Goal: Find specific page/section: Find specific page/section

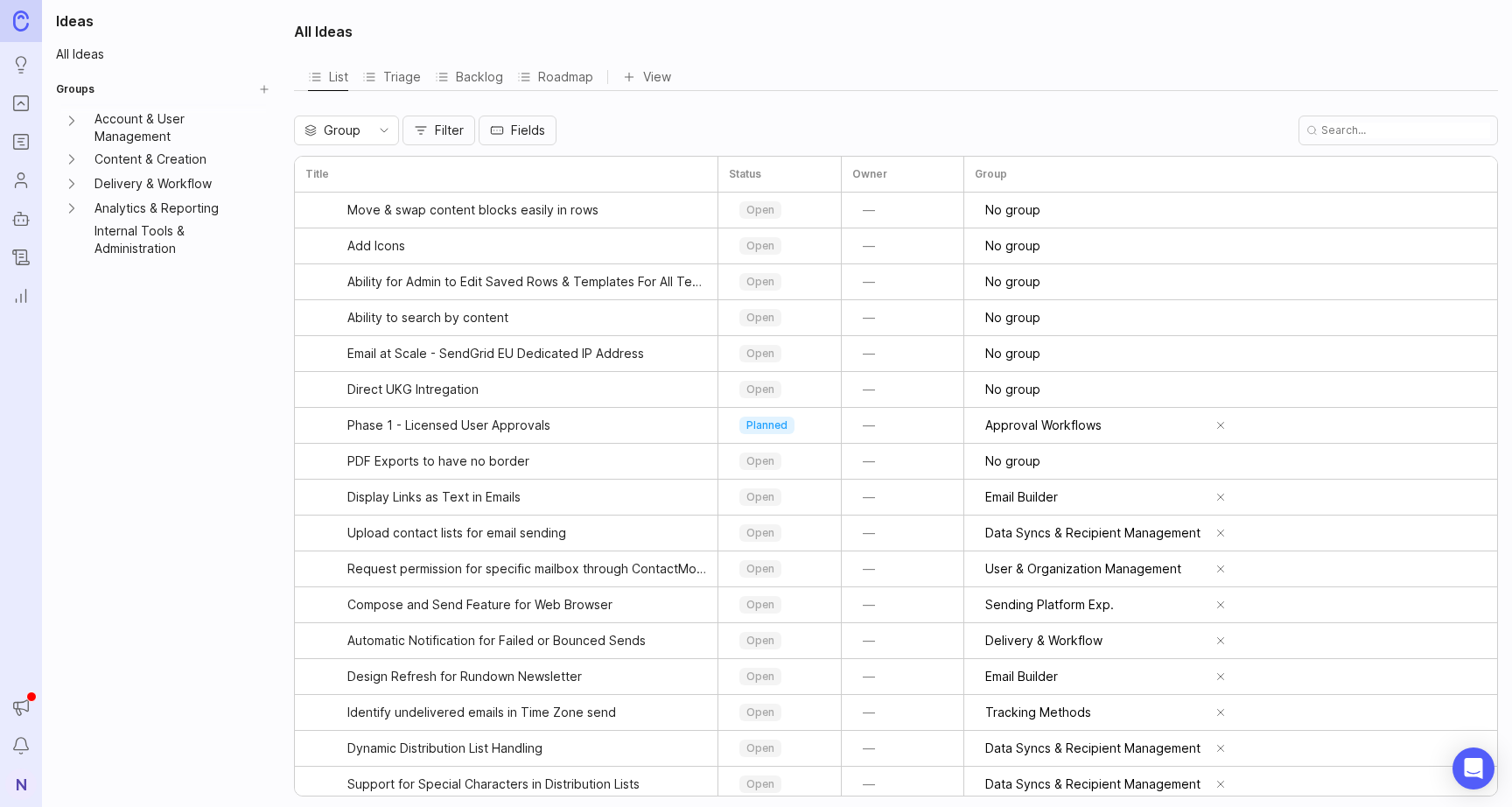
click at [19, 137] on icon "Roadmaps" at bounding box center [21, 142] width 19 height 21
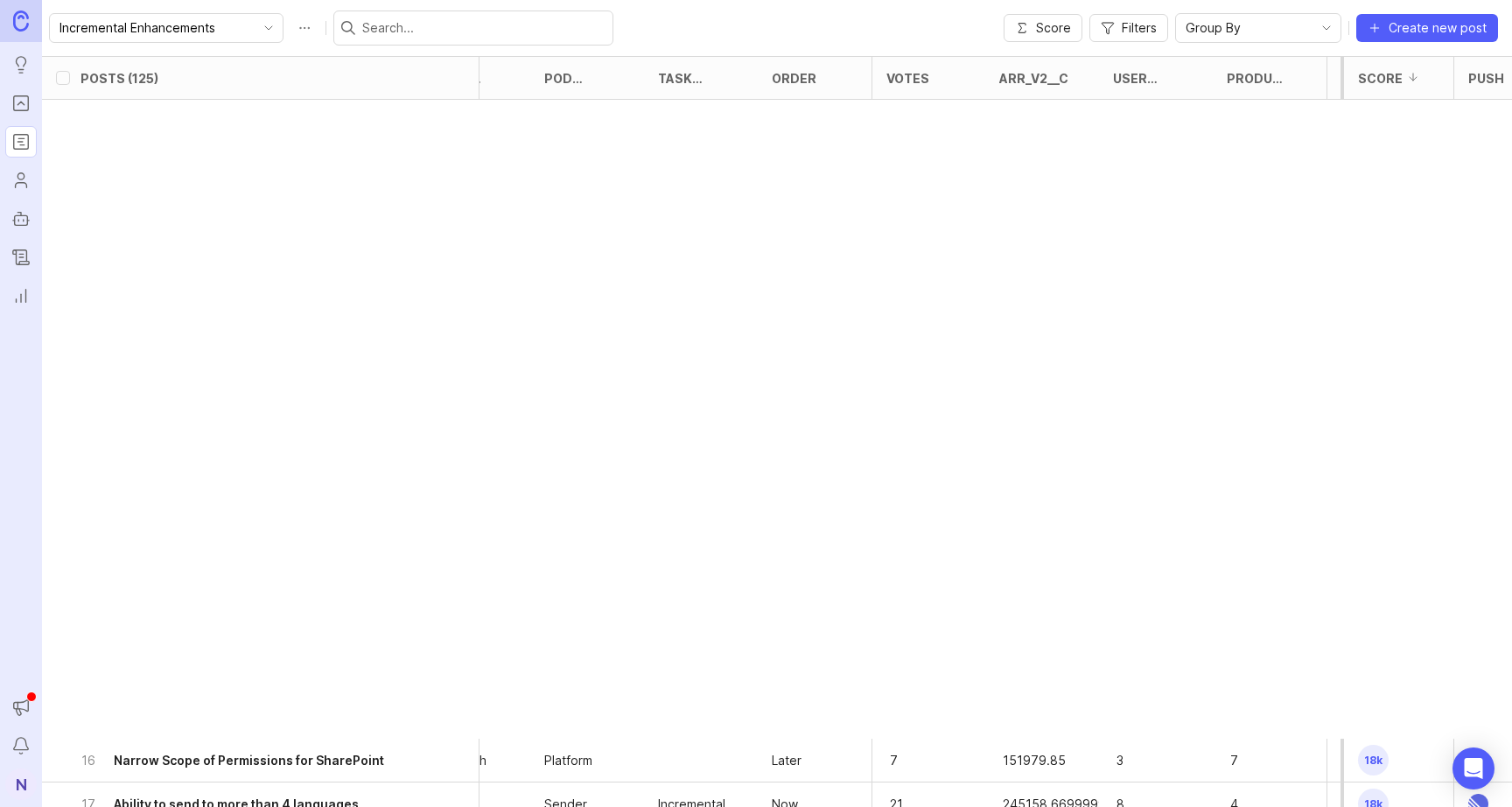
scroll to position [0, 860]
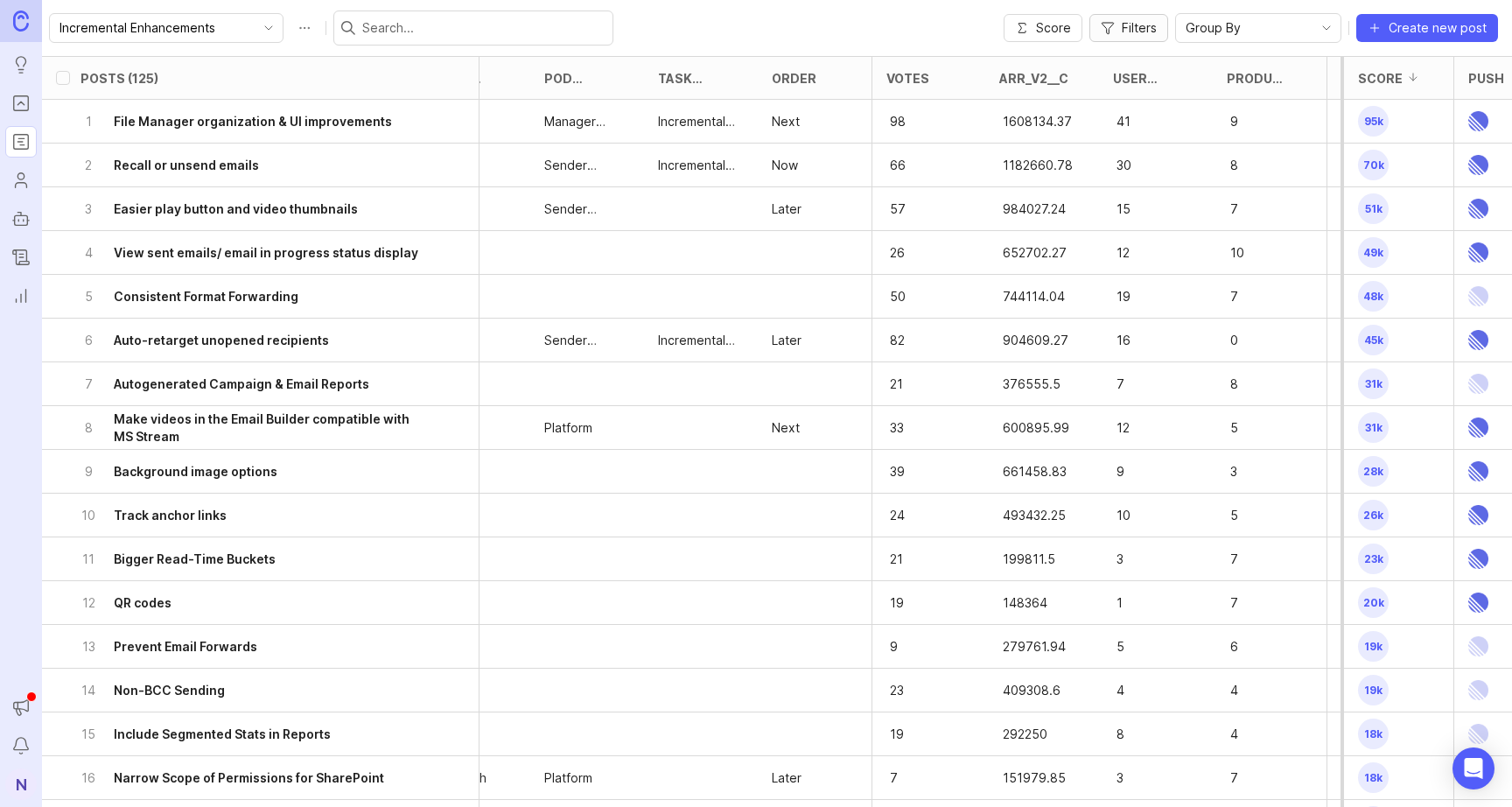
click at [1149, 27] on span "Filters" at bounding box center [1140, 28] width 35 height 18
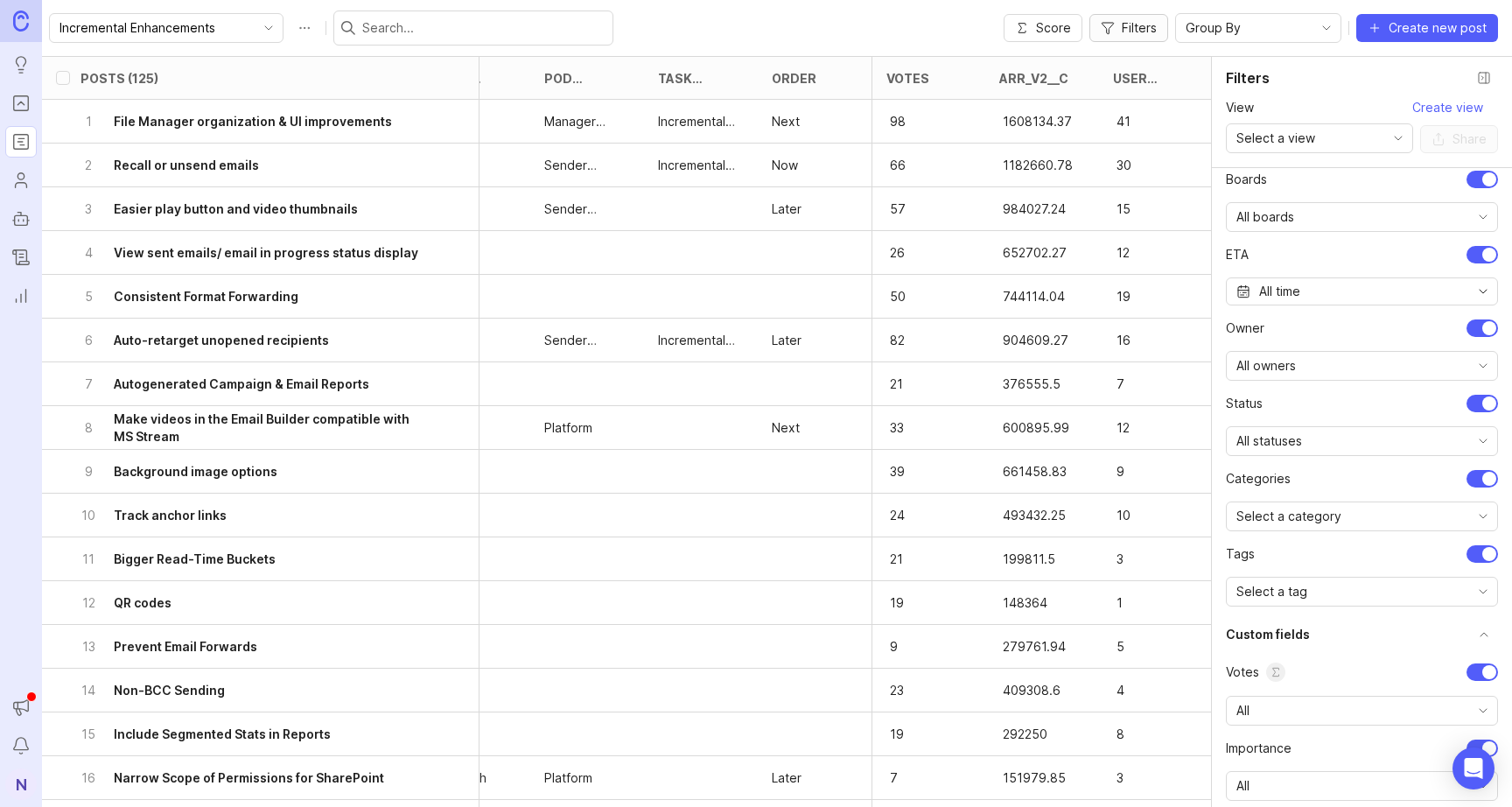
scroll to position [77, 0]
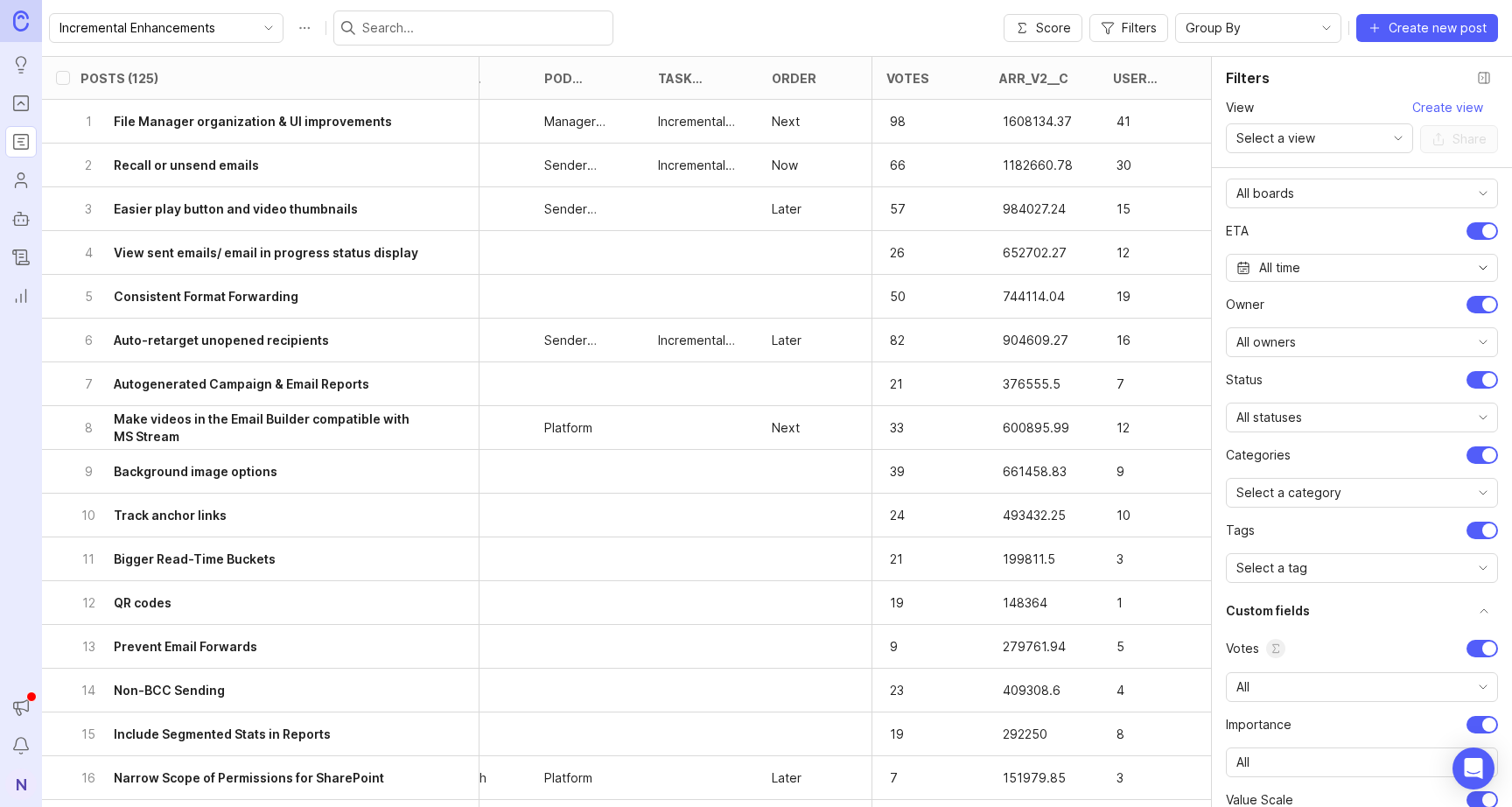
click at [1280, 352] on div "All owners" at bounding box center [1348, 343] width 243 height 28
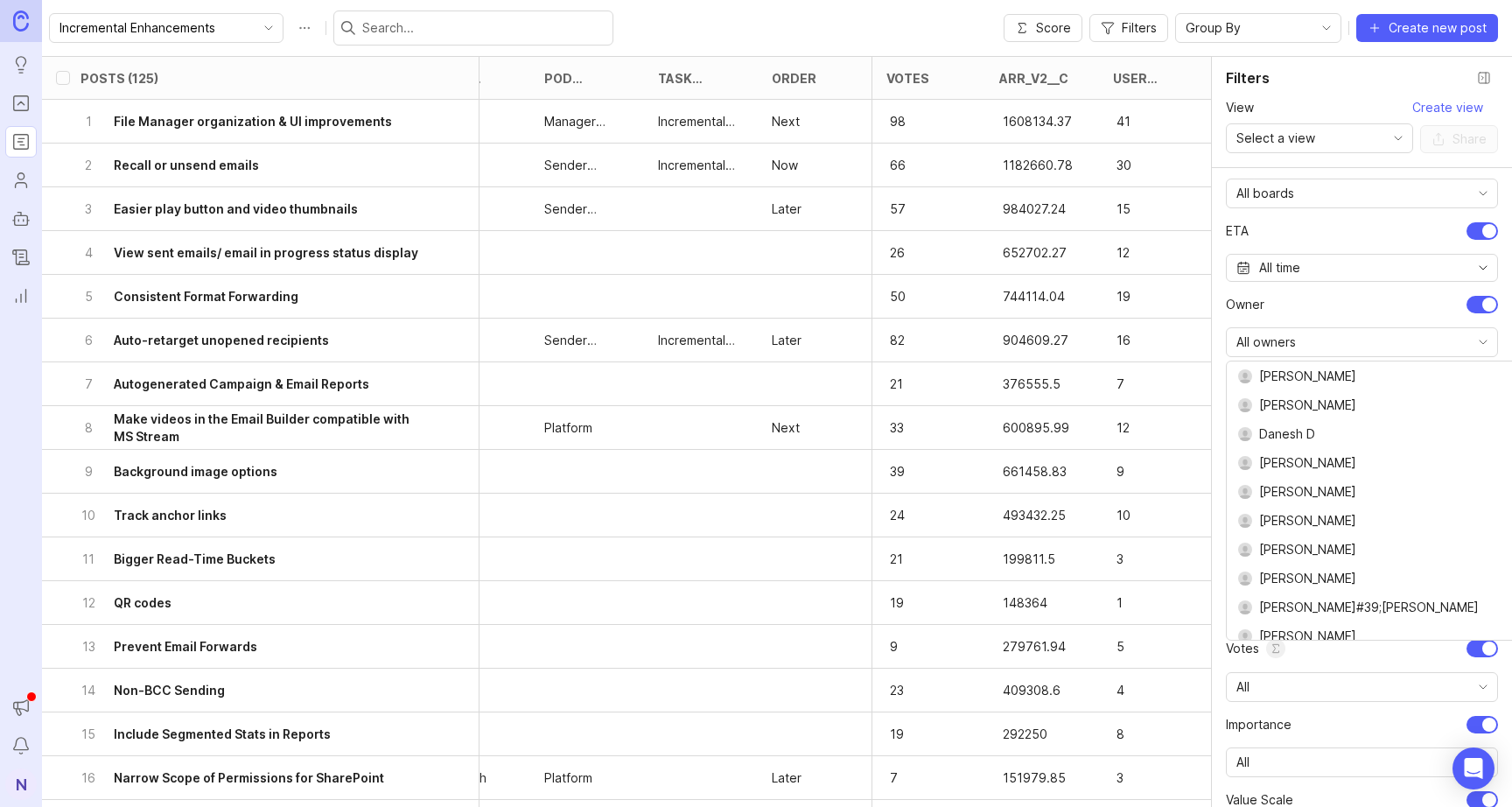
click at [1280, 352] on div "All owners" at bounding box center [1348, 343] width 243 height 28
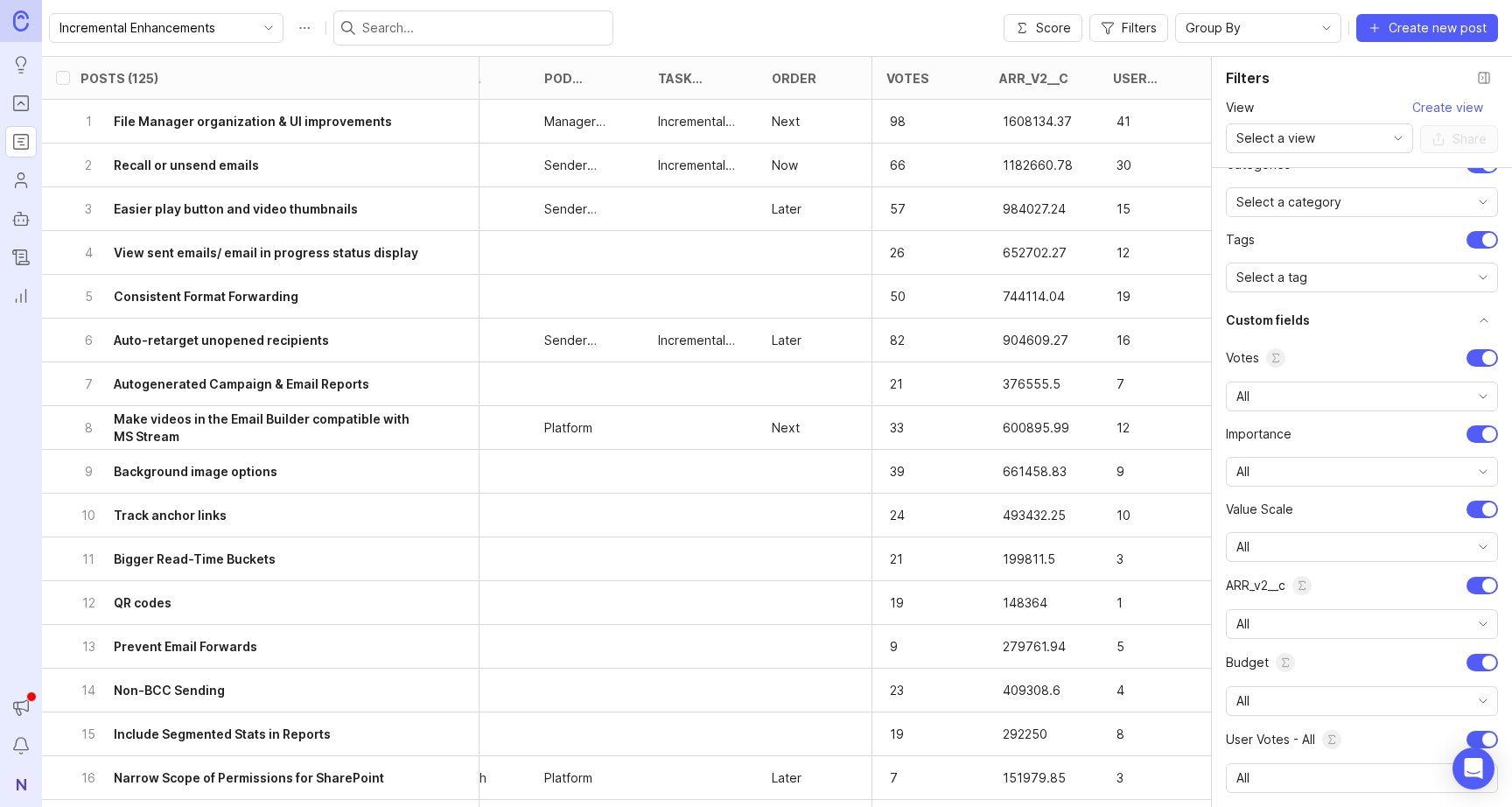
scroll to position [385, 0]
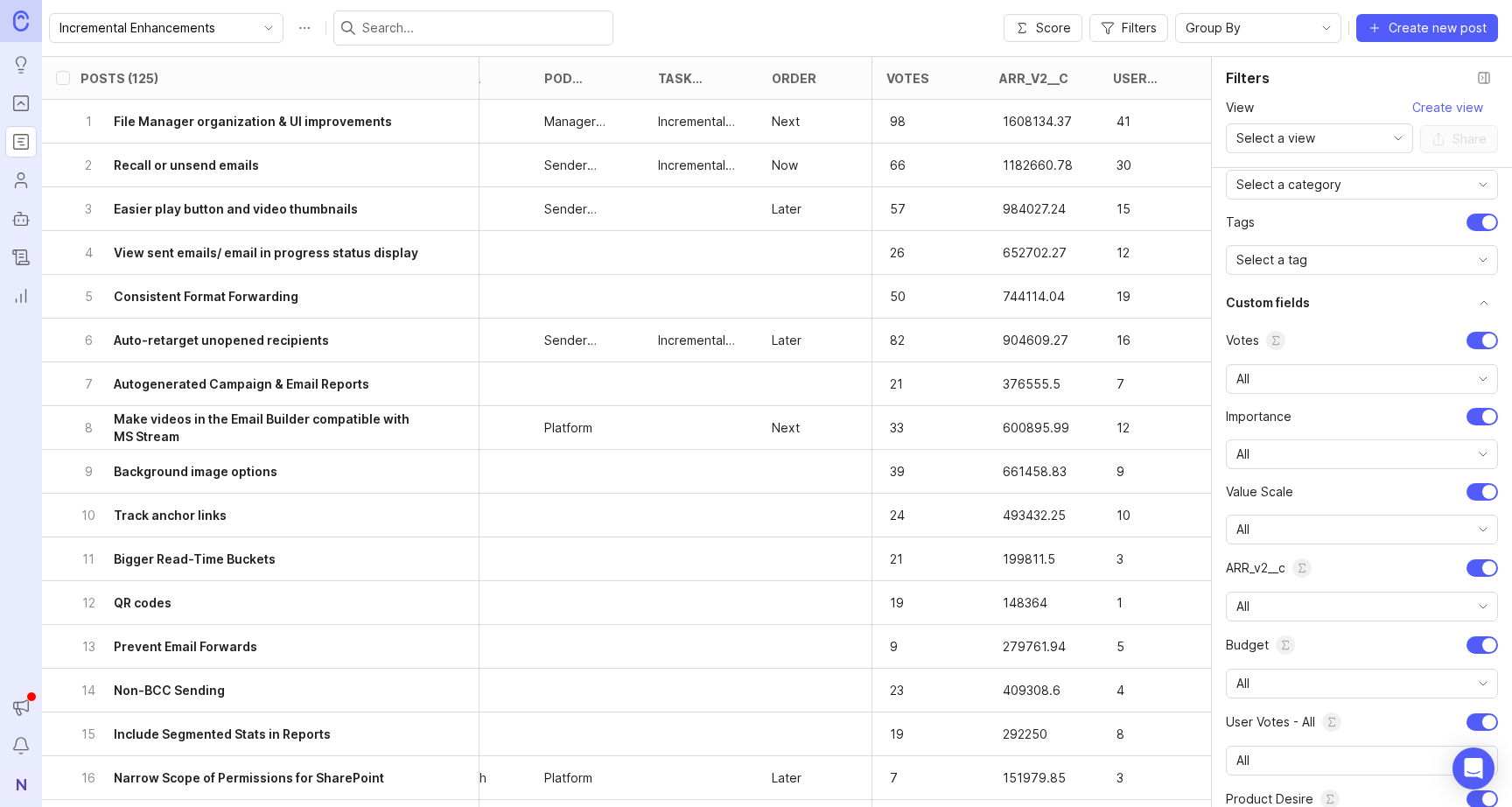
click at [1293, 143] on span "Select a view" at bounding box center [1275, 139] width 79 height 19
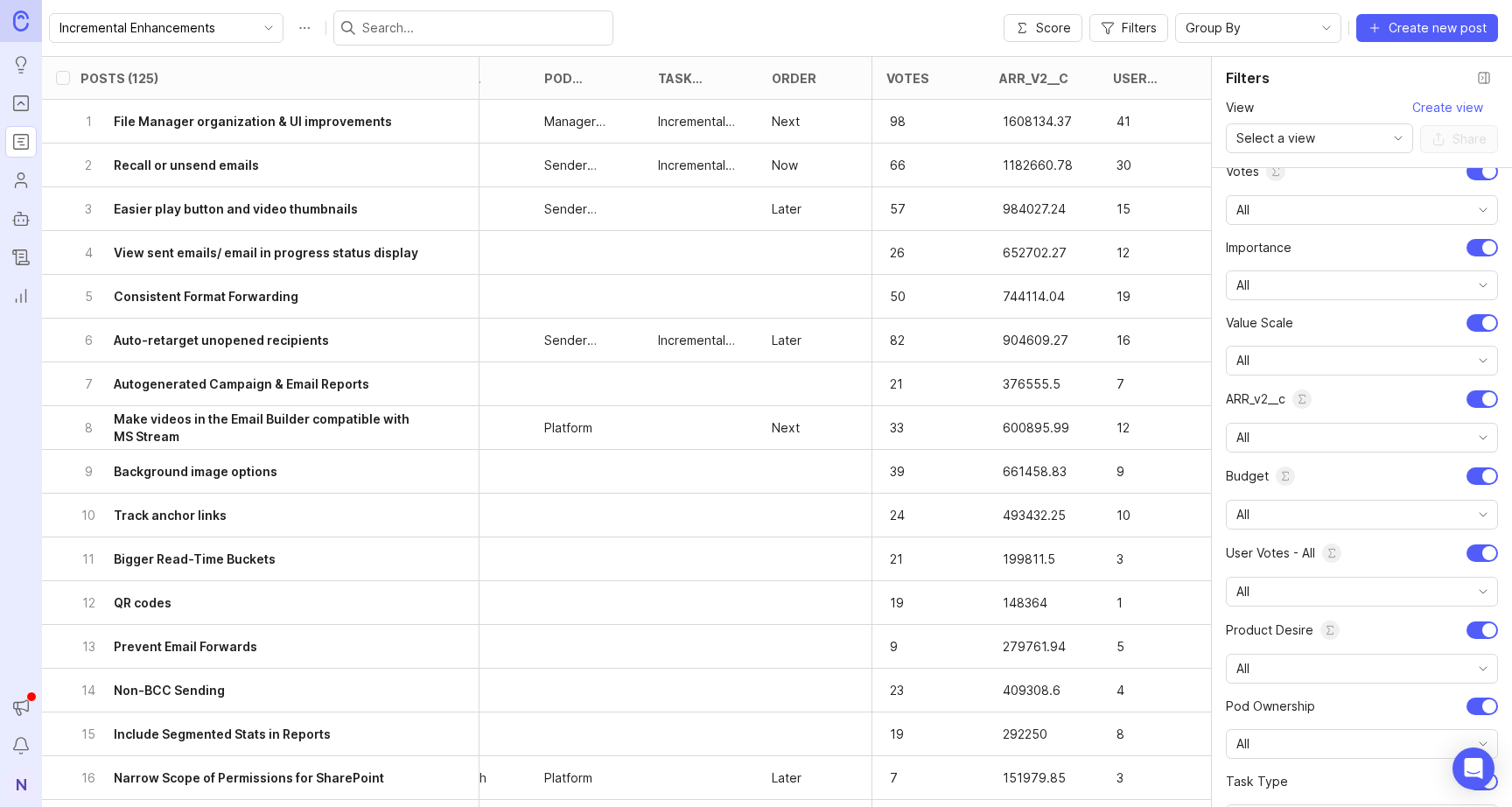
scroll to position [670, 0]
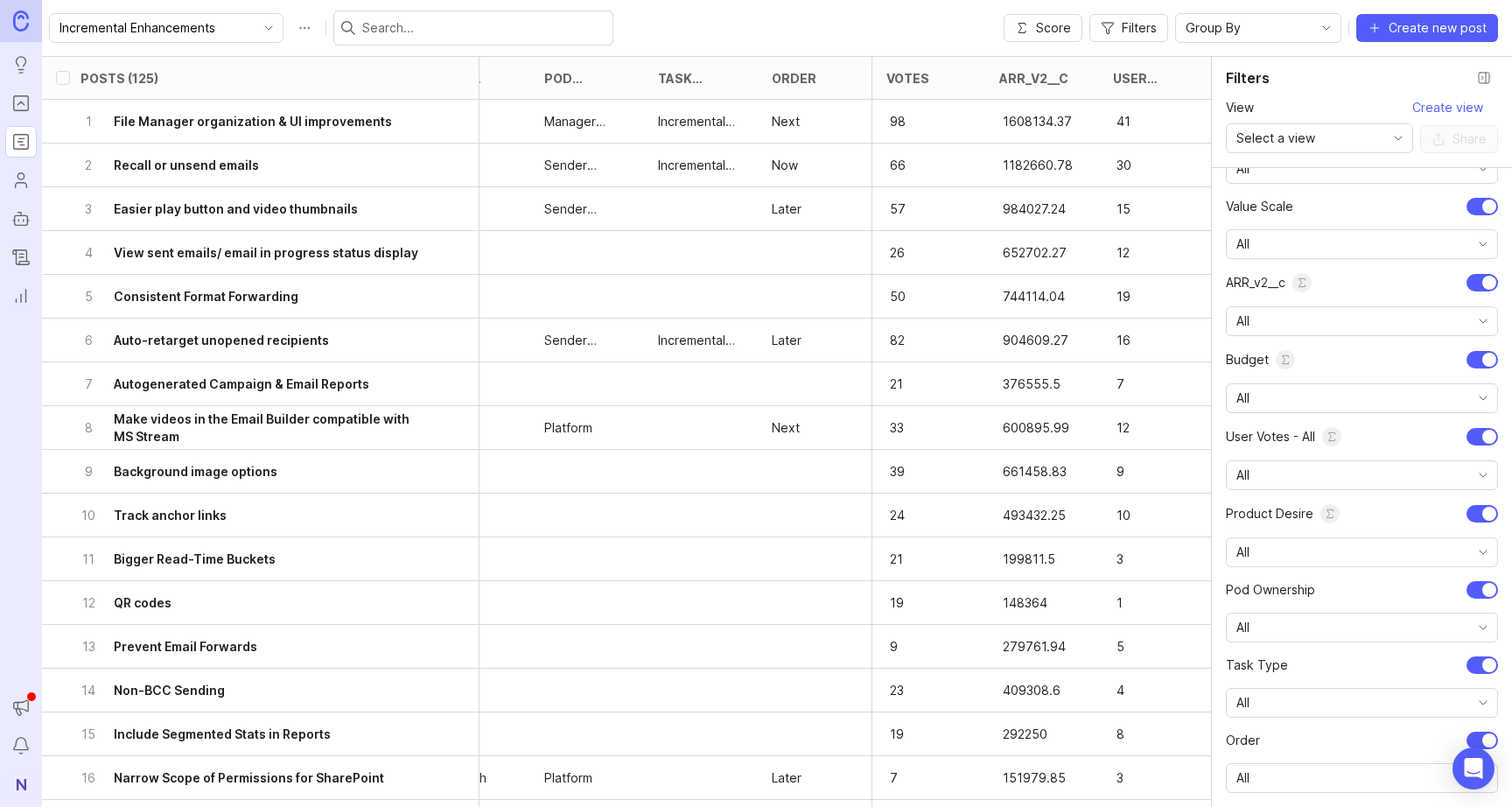
click at [1275, 613] on div "All" at bounding box center [1362, 628] width 272 height 30
click at [1271, 684] on span "Manager Experience" at bounding box center [1299, 690] width 122 height 19
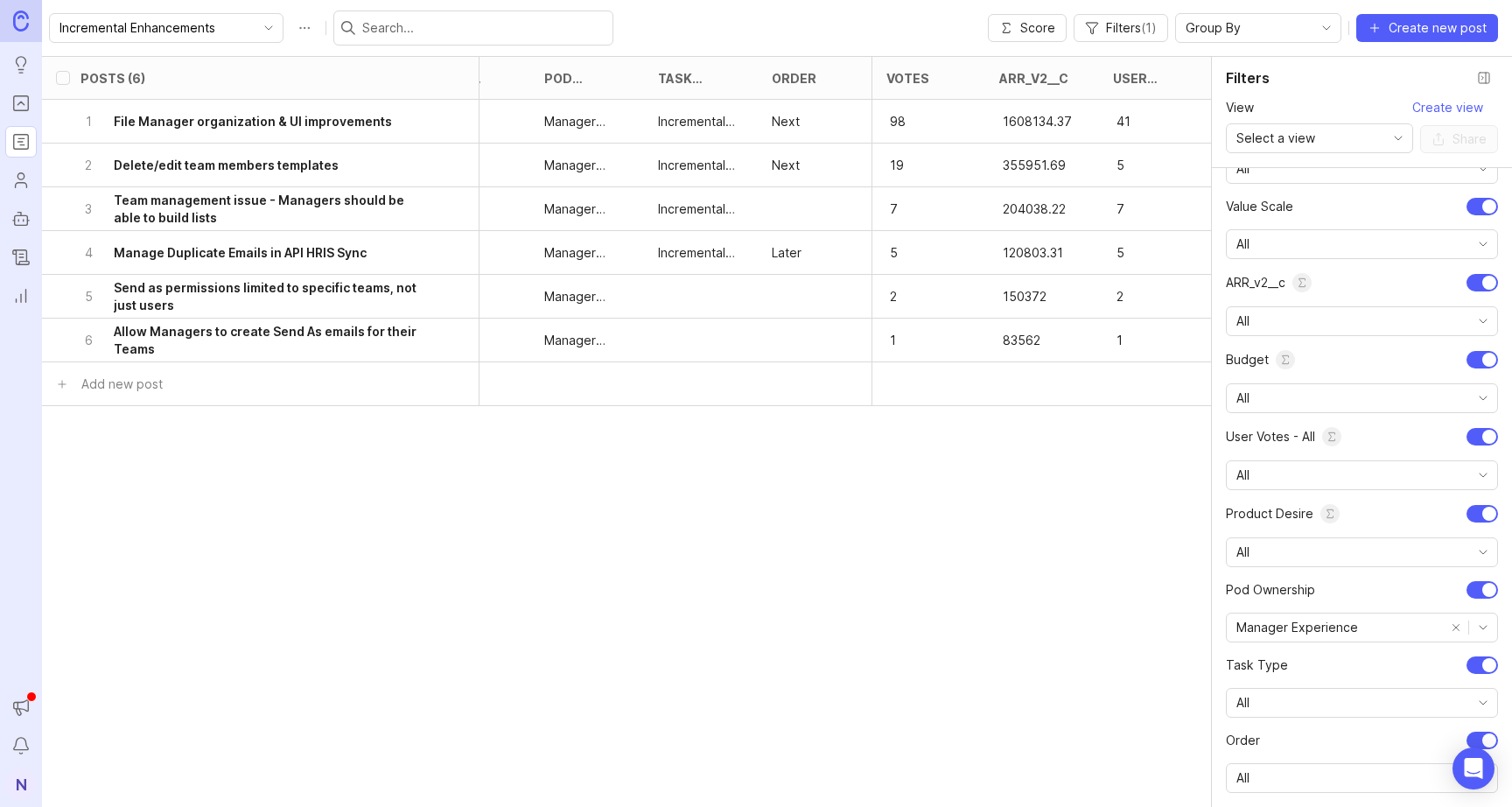
click at [1307, 629] on span "Manager Experience" at bounding box center [1298, 628] width 122 height 19
click at [1456, 626] on button "remove selection" at bounding box center [1456, 628] width 25 height 25
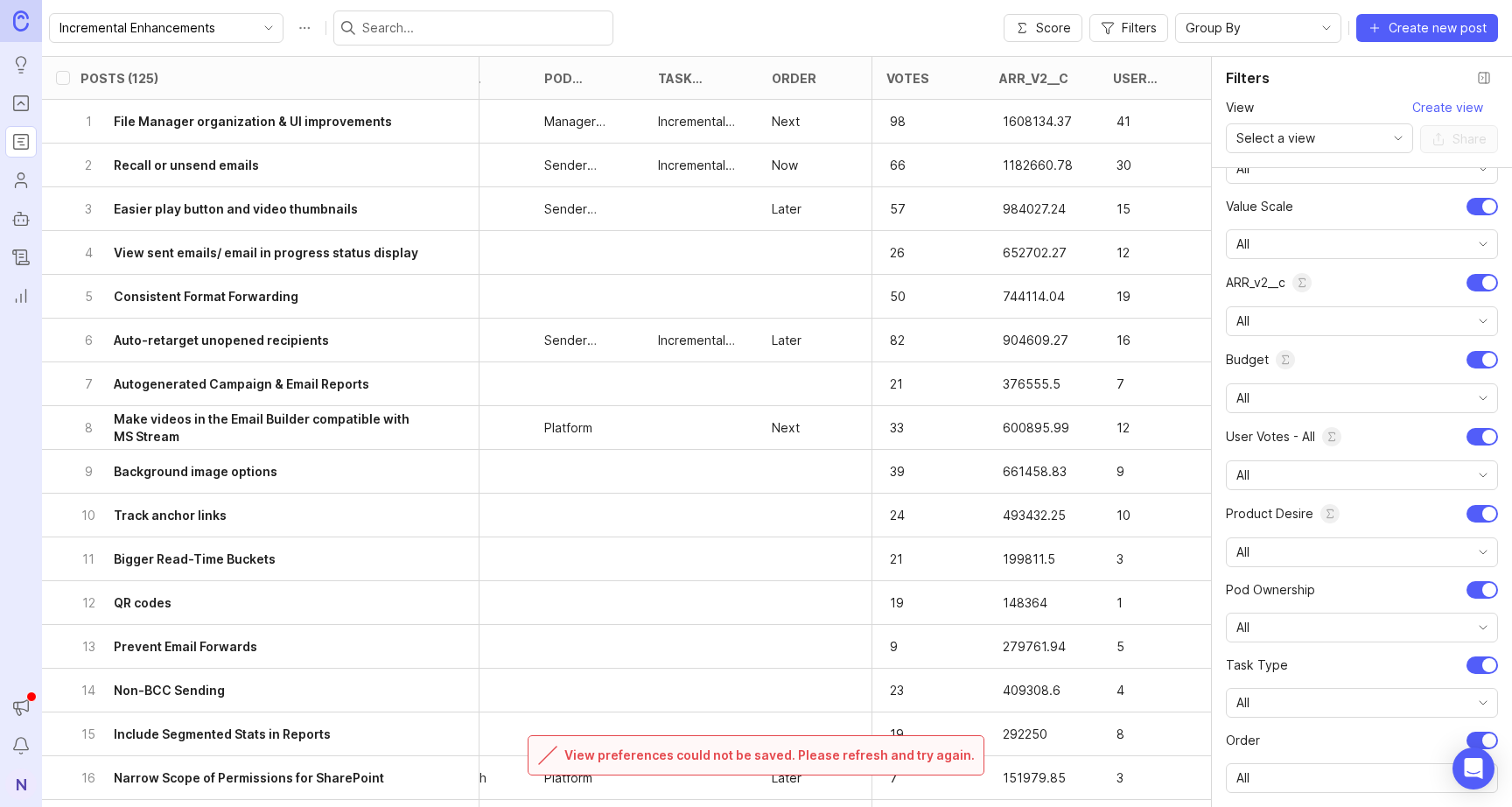
click at [923, 32] on div "Incremental Enhancements Score Filters Group By Create new post" at bounding box center [778, 27] width 1471 height 56
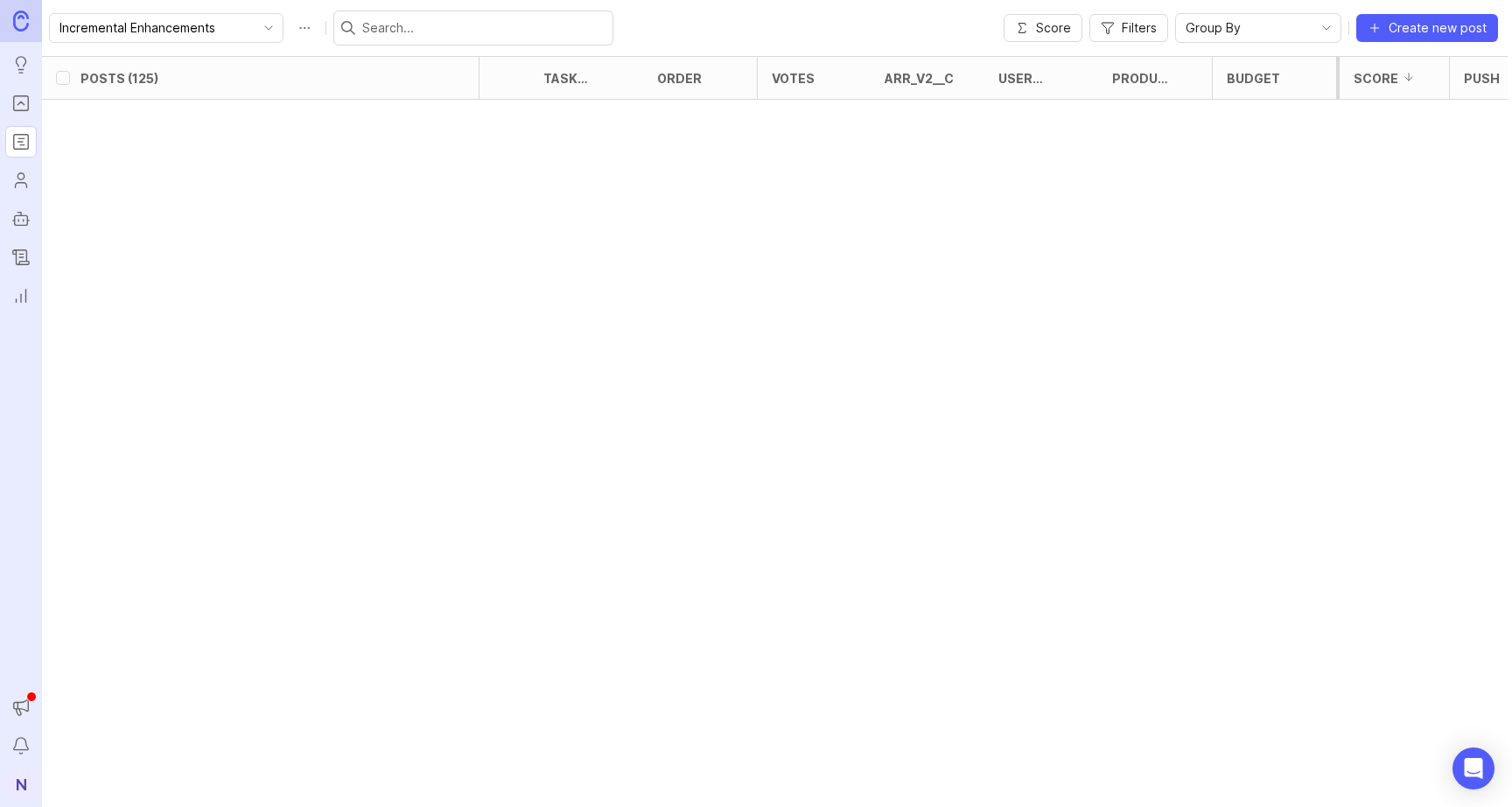
scroll to position [225, 974]
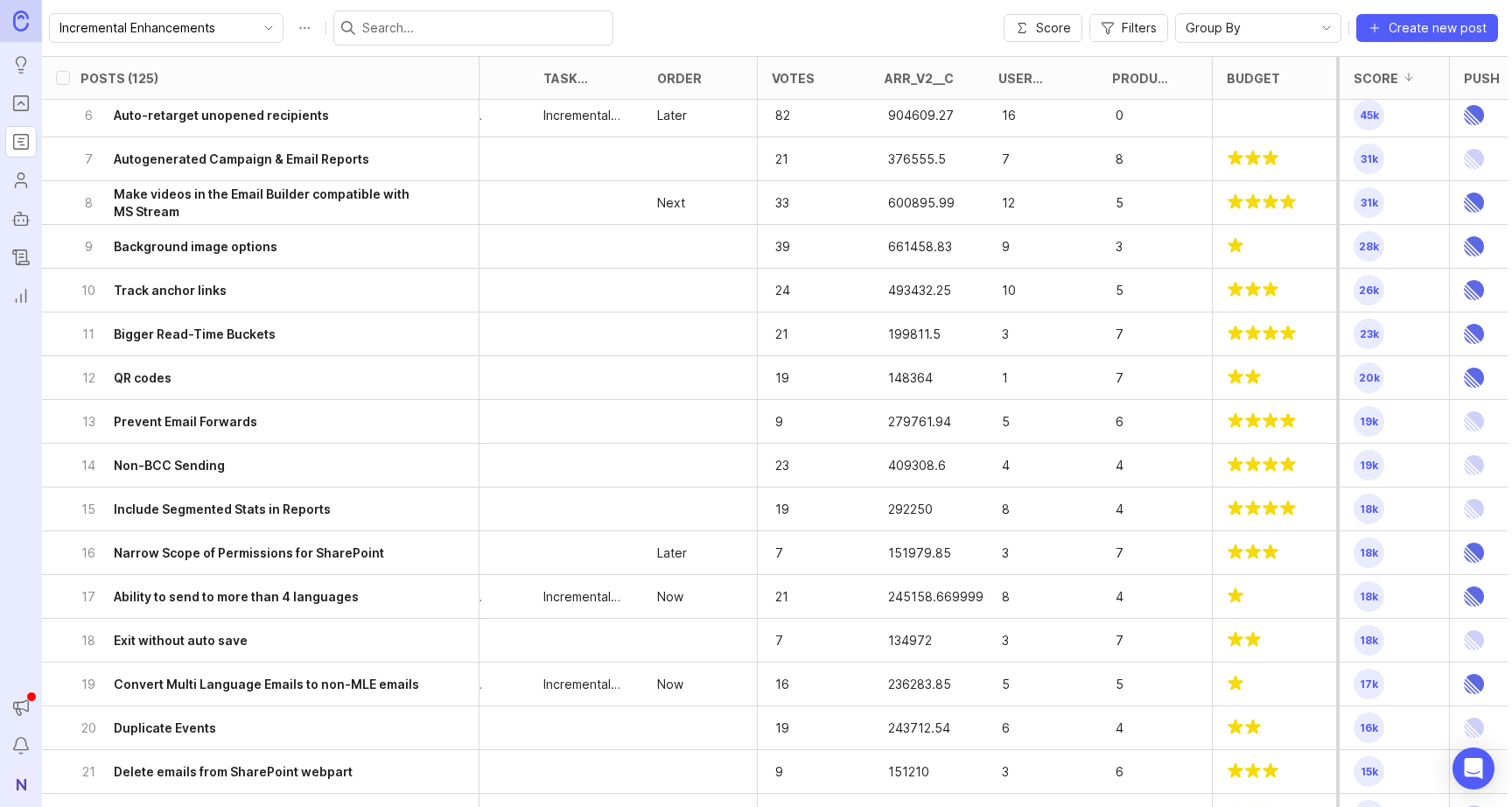
click at [1305, 22] on div "Group By" at bounding box center [1244, 28] width 137 height 28
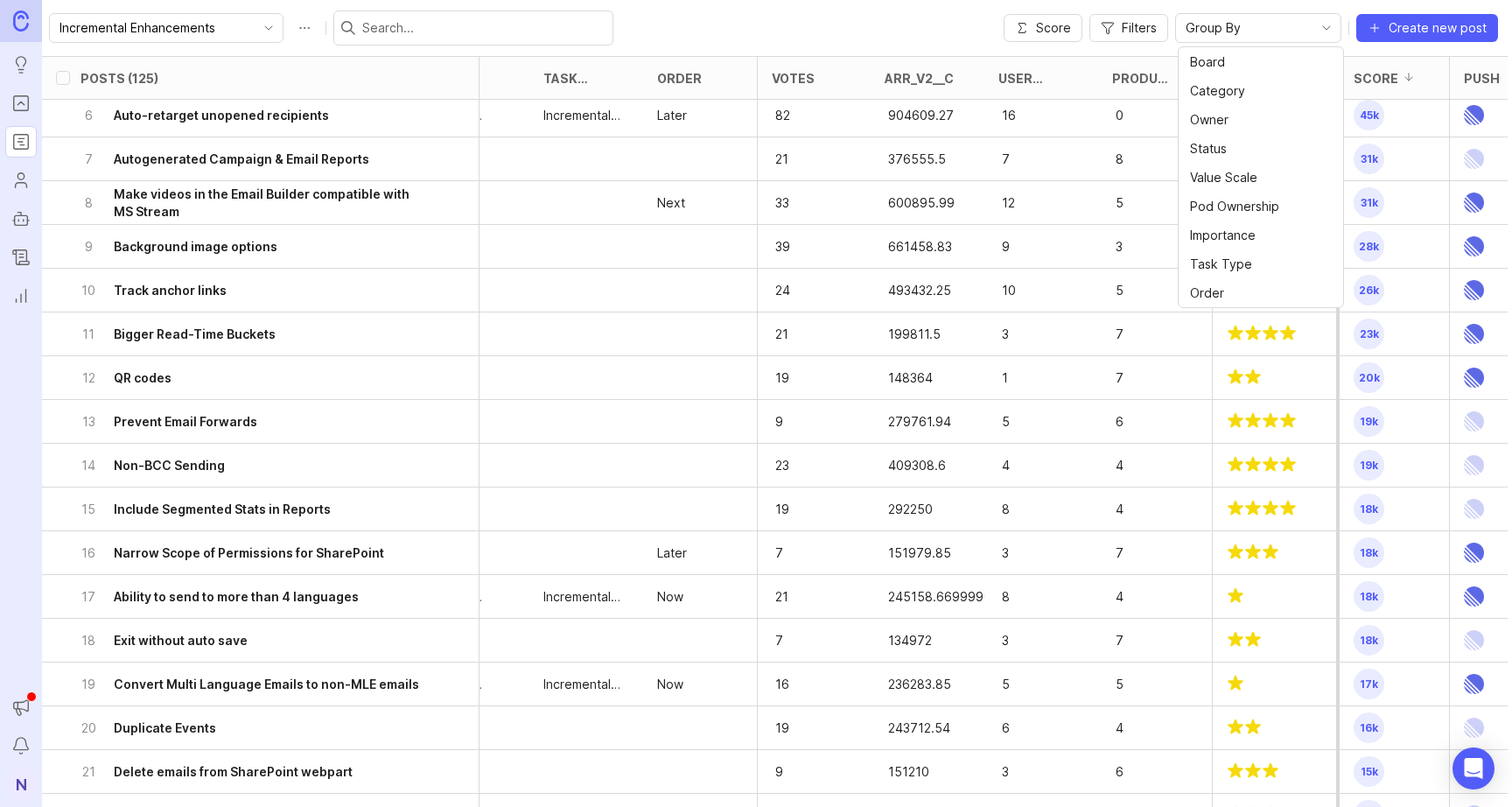
click at [1305, 22] on div "Group By" at bounding box center [1244, 28] width 137 height 28
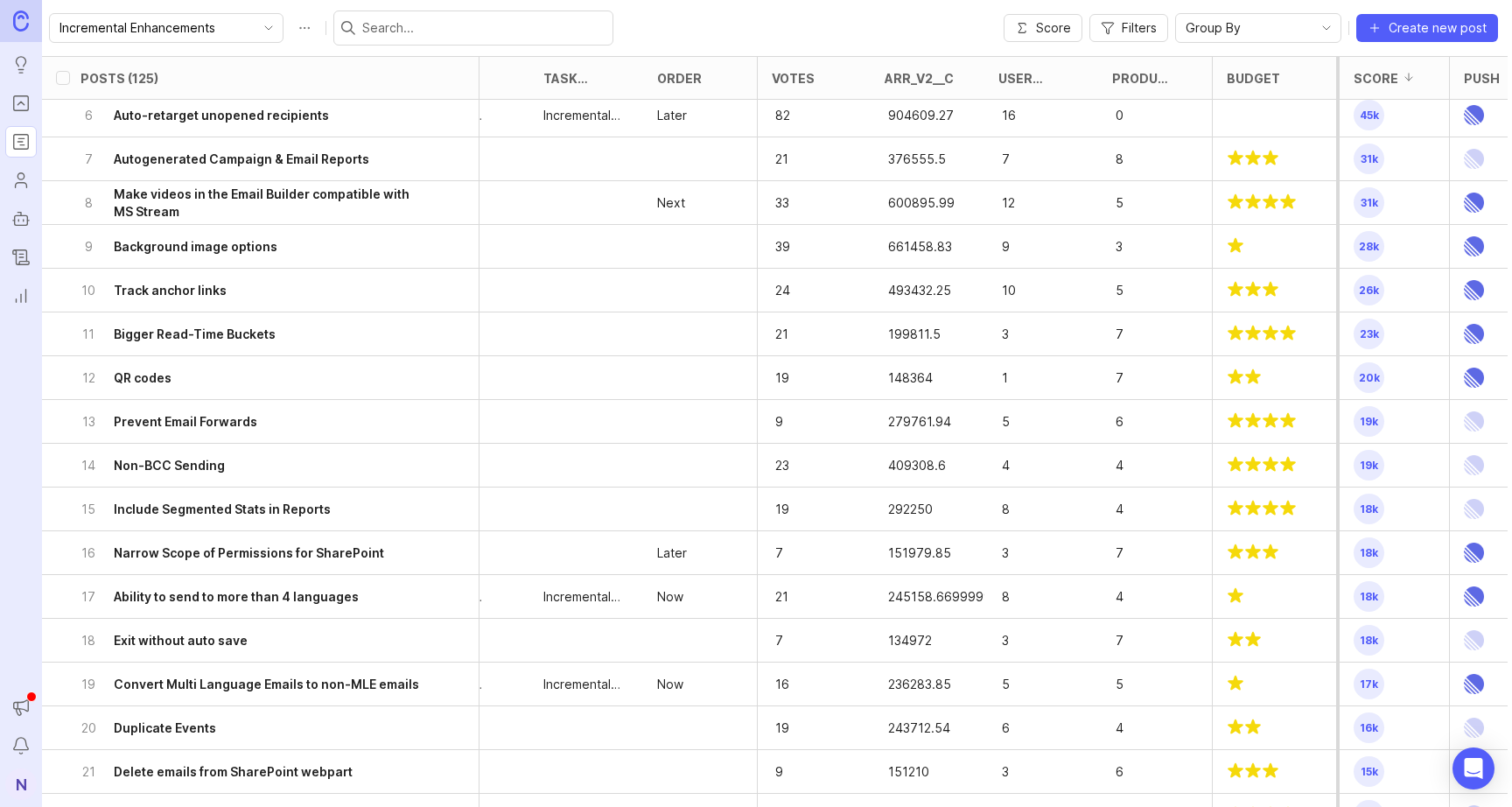
click at [819, 9] on div "Incremental Enhancements Score Filters Group By Create new post" at bounding box center [778, 27] width 1471 height 56
